Goal: Check status: Check status

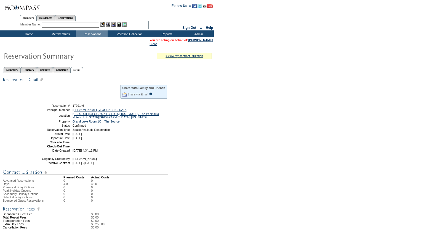
click at [68, 24] on input "text" at bounding box center [70, 25] width 57 height 6
paste input "1797391"
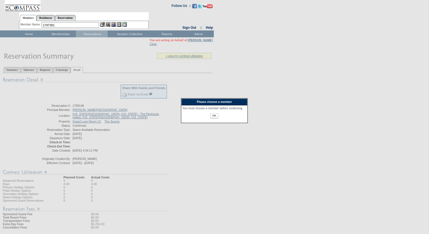
type input "1797391"
click at [216, 118] on input "OK" at bounding box center [214, 115] width 7 height 5
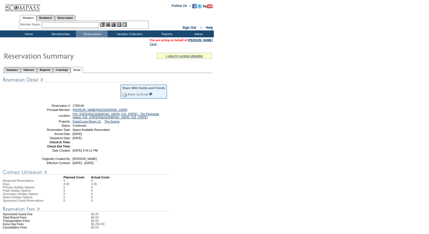
click at [60, 26] on input "text" at bounding box center [70, 25] width 57 height 6
paste input "1797391"
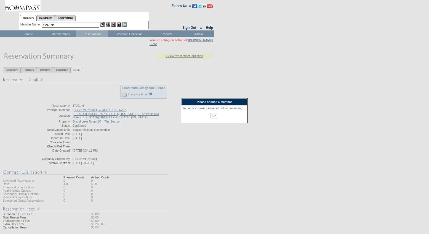
type input "1797391"
click at [210, 118] on div "OK" at bounding box center [215, 117] width 64 height 9
